Goal: Navigation & Orientation: Understand site structure

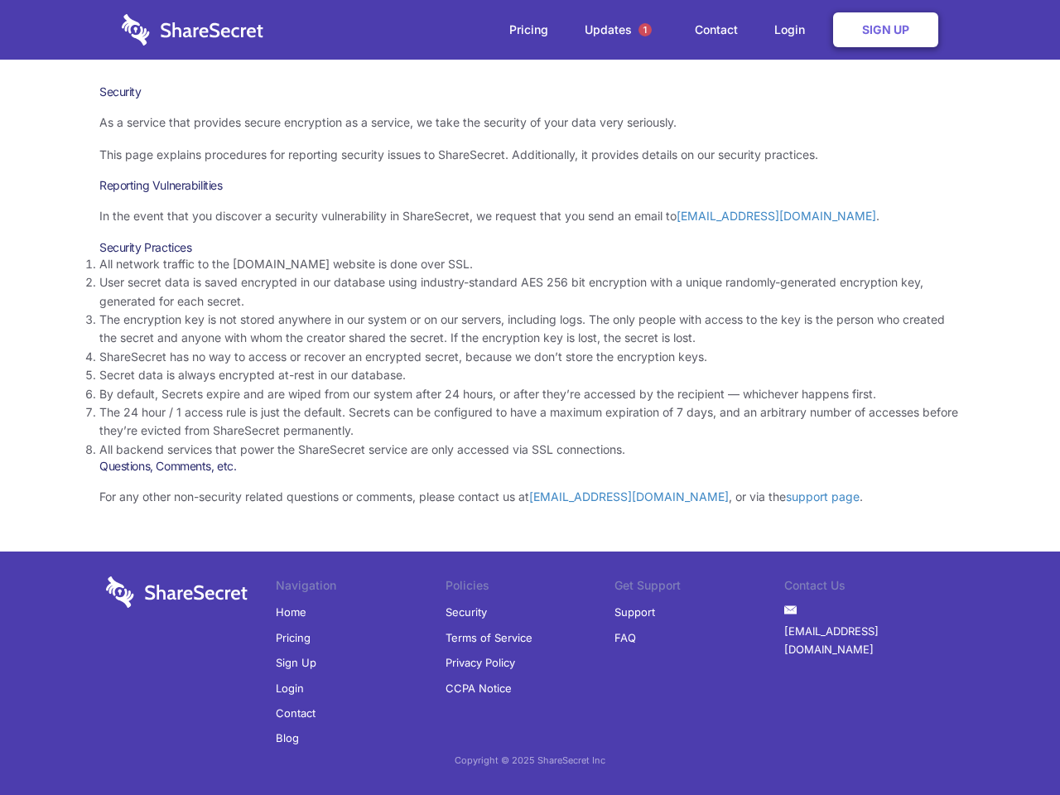
click at [530, 397] on li "By default, Secrets expire and are wiped from our system after 24 hours, or aft…" at bounding box center [529, 394] width 861 height 18
click at [645, 30] on span "1" at bounding box center [644, 29] width 13 height 13
